Goal: Information Seeking & Learning: Learn about a topic

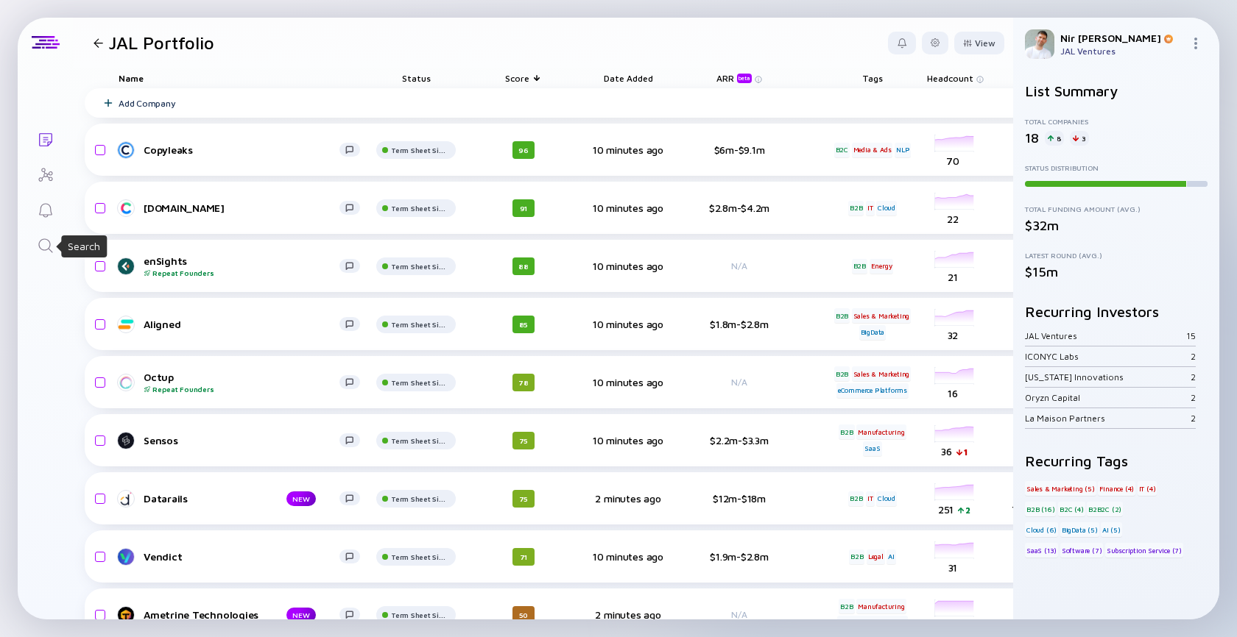
click at [46, 243] on icon "Search" at bounding box center [46, 246] width 18 height 18
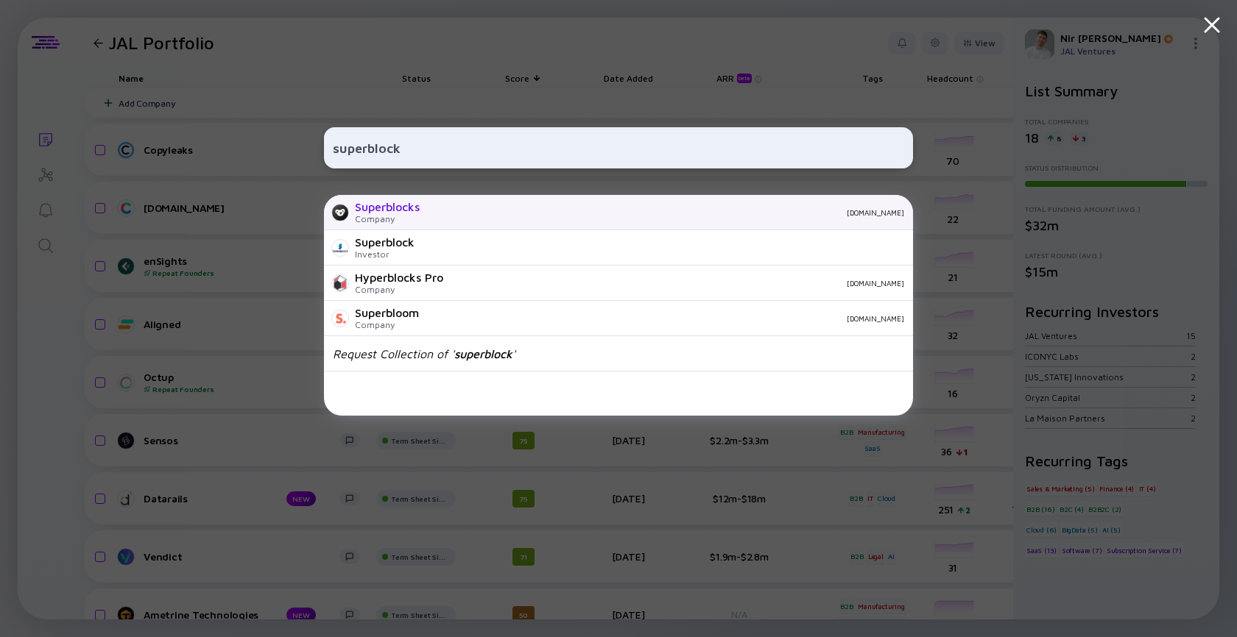
type input "superblock"
click at [375, 216] on div "Company" at bounding box center [387, 218] width 65 height 11
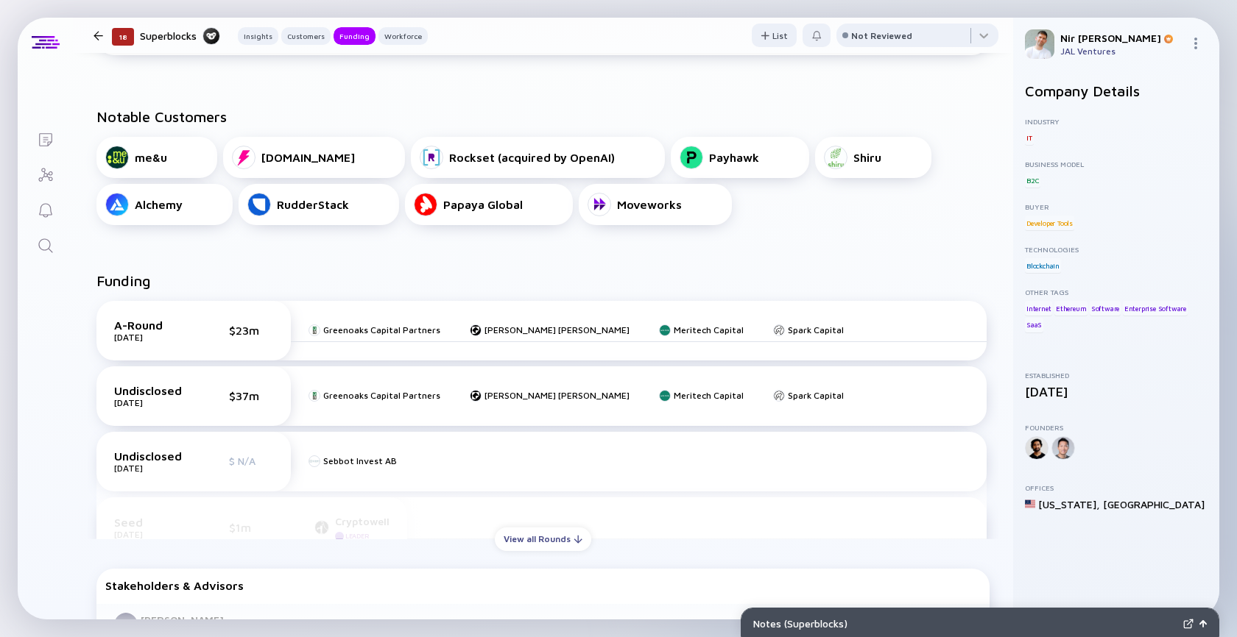
scroll to position [495, 0]
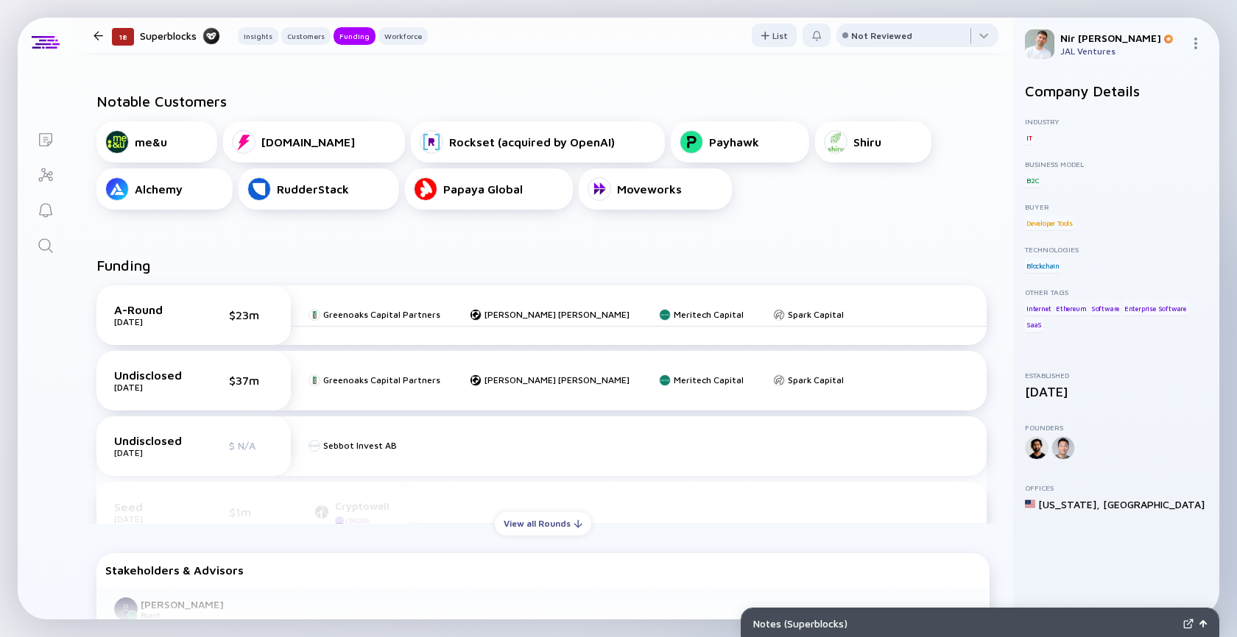
click at [510, 506] on div "A-Round [DATE] $23m Greenoaks Capital Partners [PERSON_NAME] [PERSON_NAME] Meri…" at bounding box center [543, 399] width 911 height 250
click at [513, 524] on div "View all Rounds" at bounding box center [543, 523] width 96 height 23
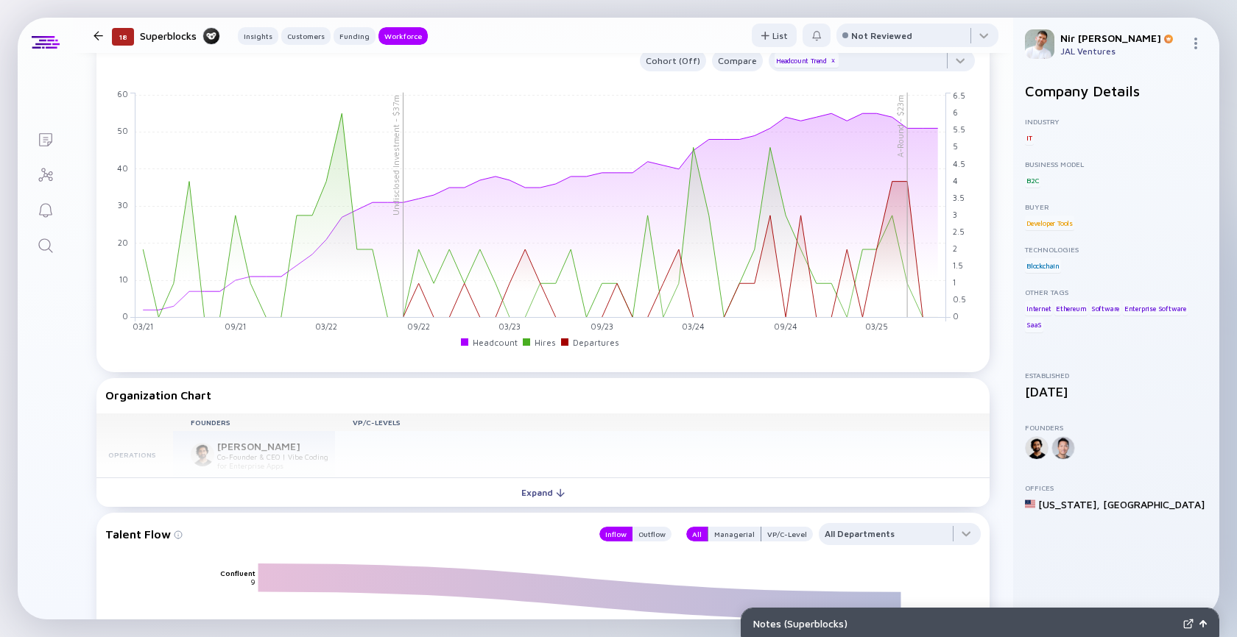
scroll to position [1629, 0]
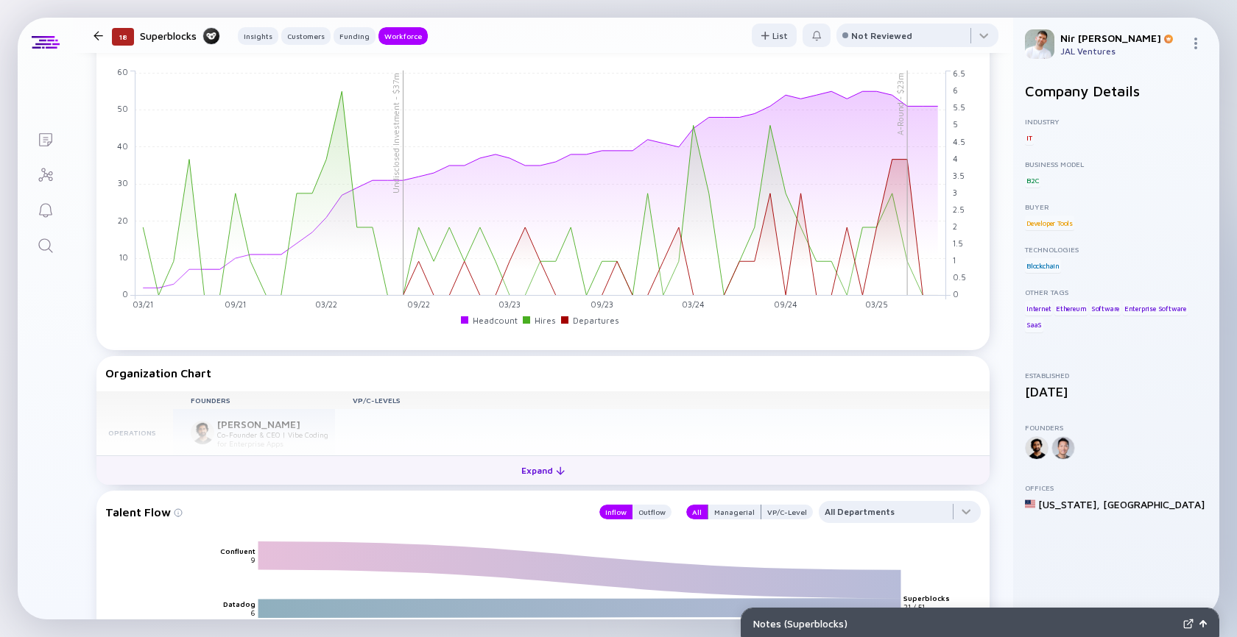
click at [517, 462] on button "Expand" at bounding box center [542, 470] width 893 height 29
